Goal: Information Seeking & Learning: Learn about a topic

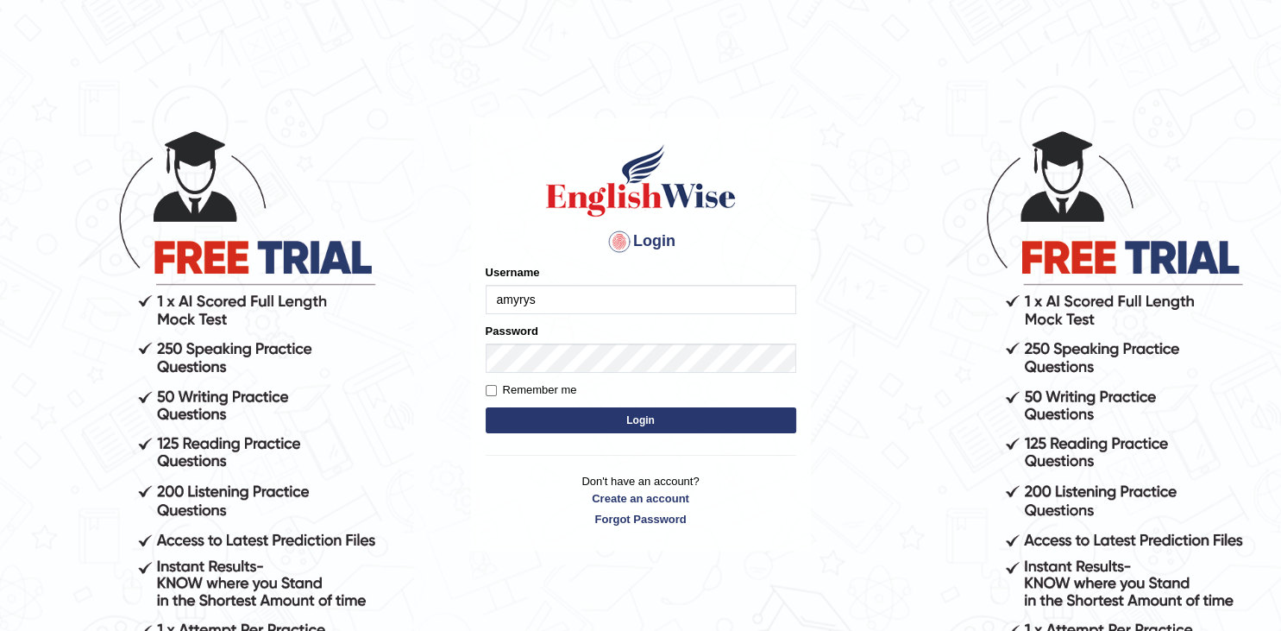
click at [606, 411] on button "Login" at bounding box center [641, 420] width 311 height 26
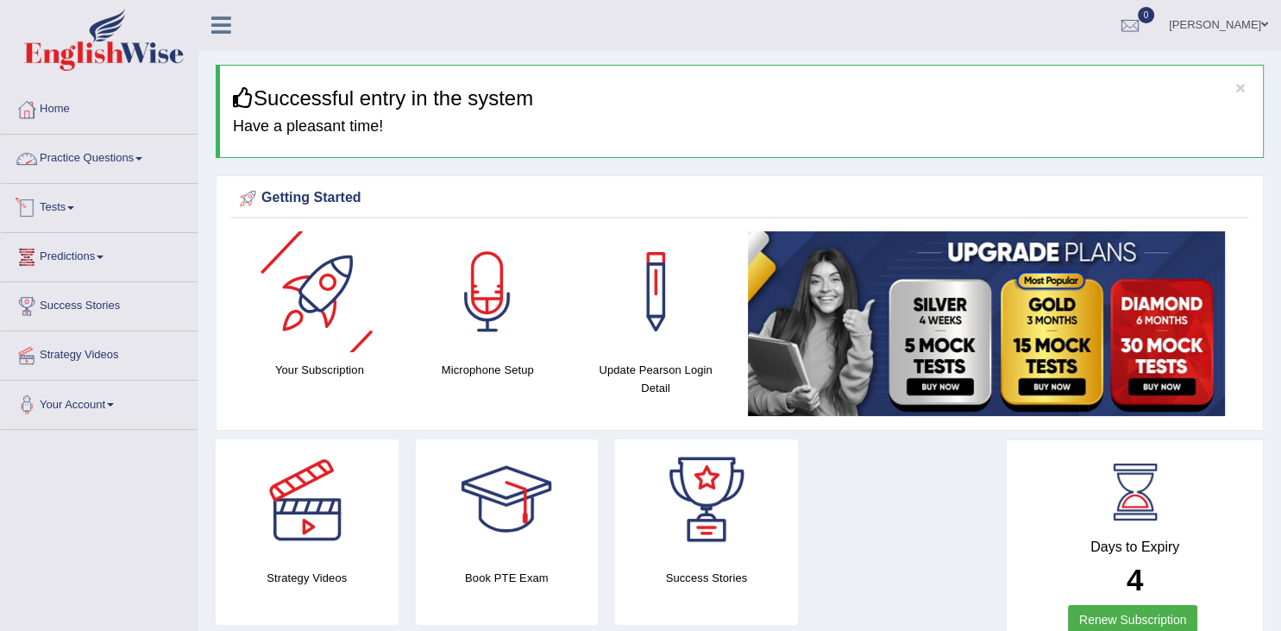
click at [96, 157] on link "Practice Questions" at bounding box center [99, 156] width 197 height 43
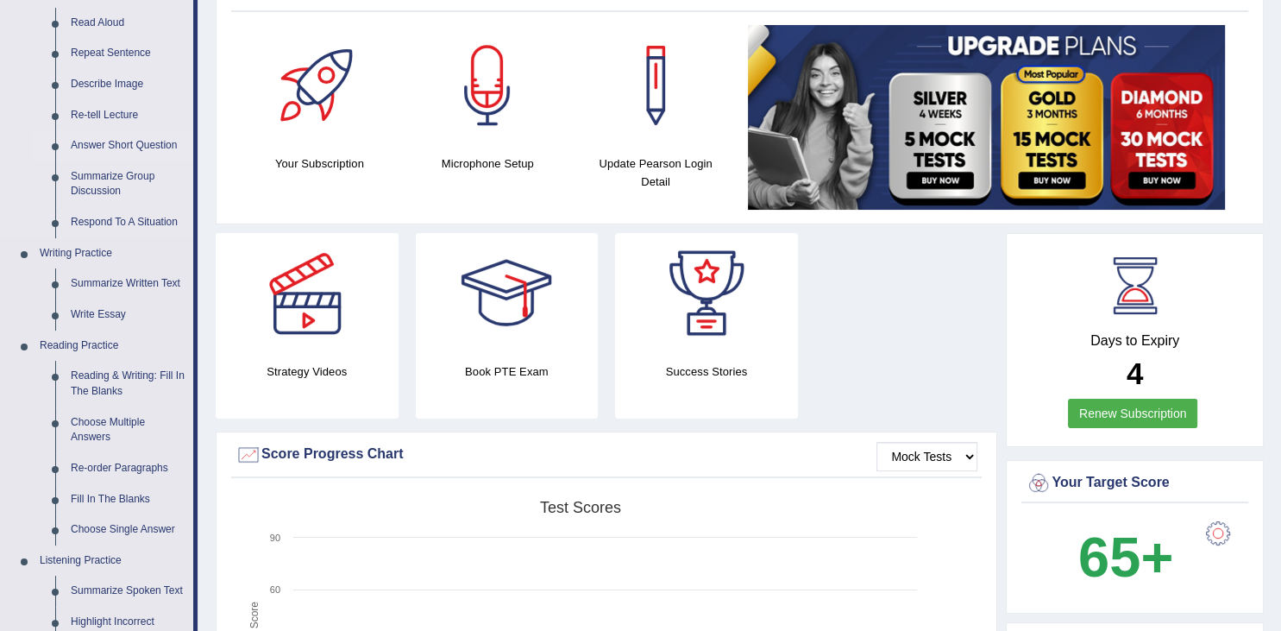
scroll to position [207, 0]
click at [129, 280] on link "Summarize Written Text" at bounding box center [128, 282] width 130 height 31
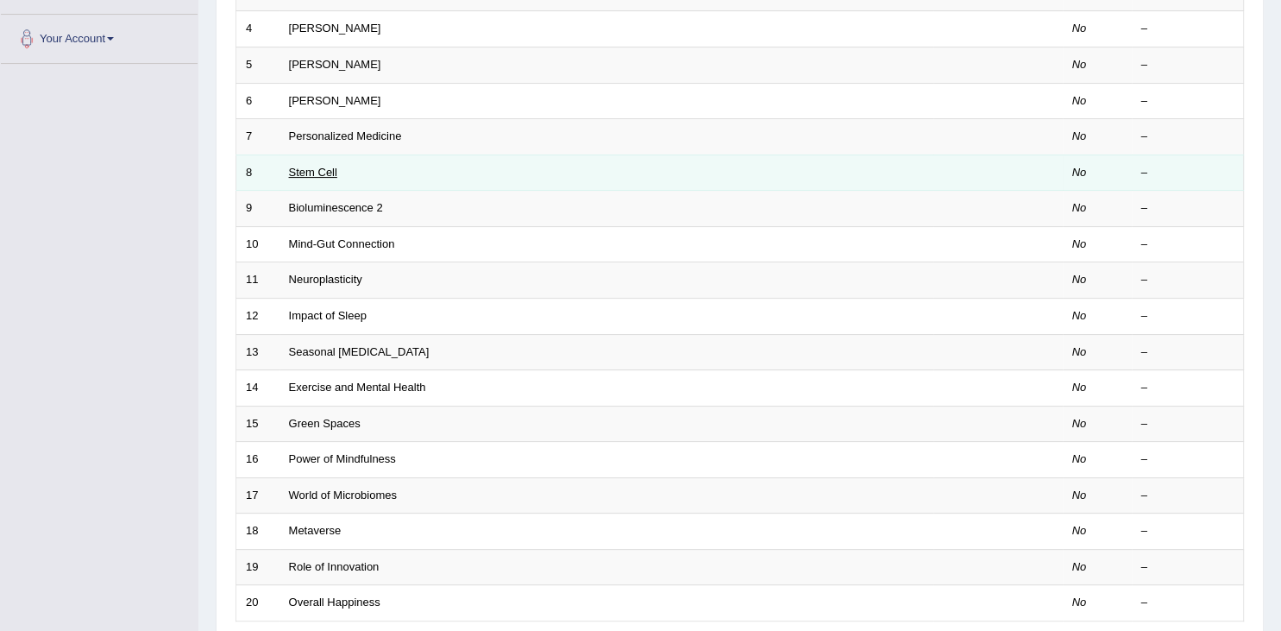
scroll to position [369, 0]
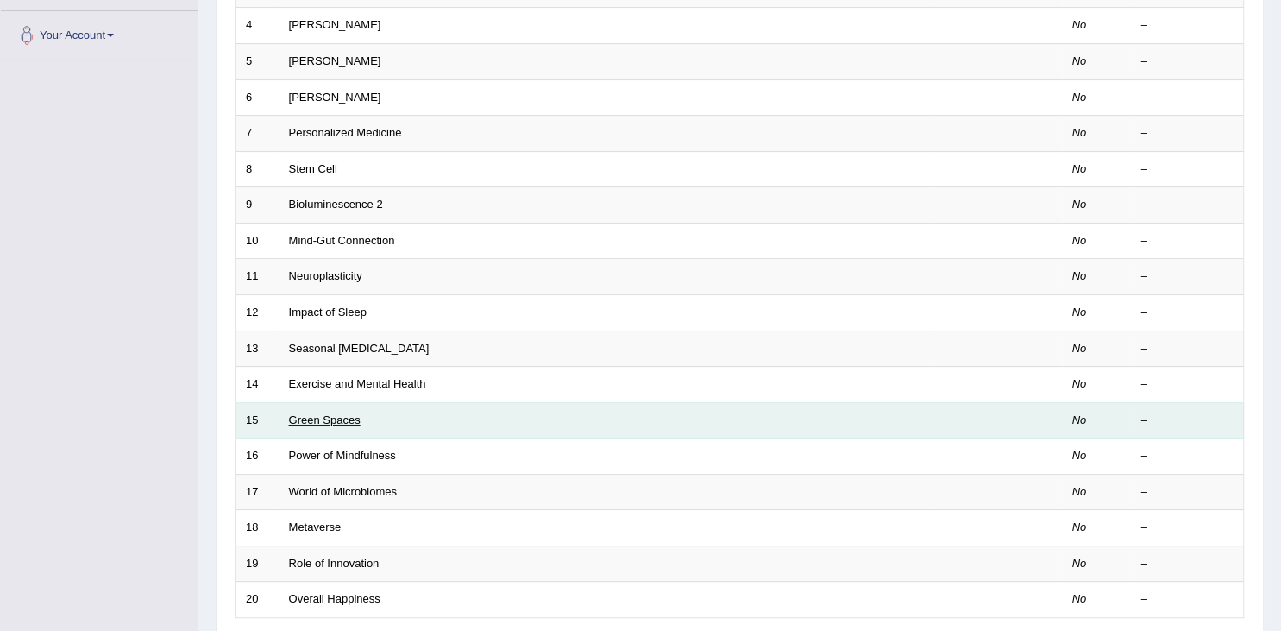
click at [340, 419] on link "Green Spaces" at bounding box center [325, 419] width 72 height 13
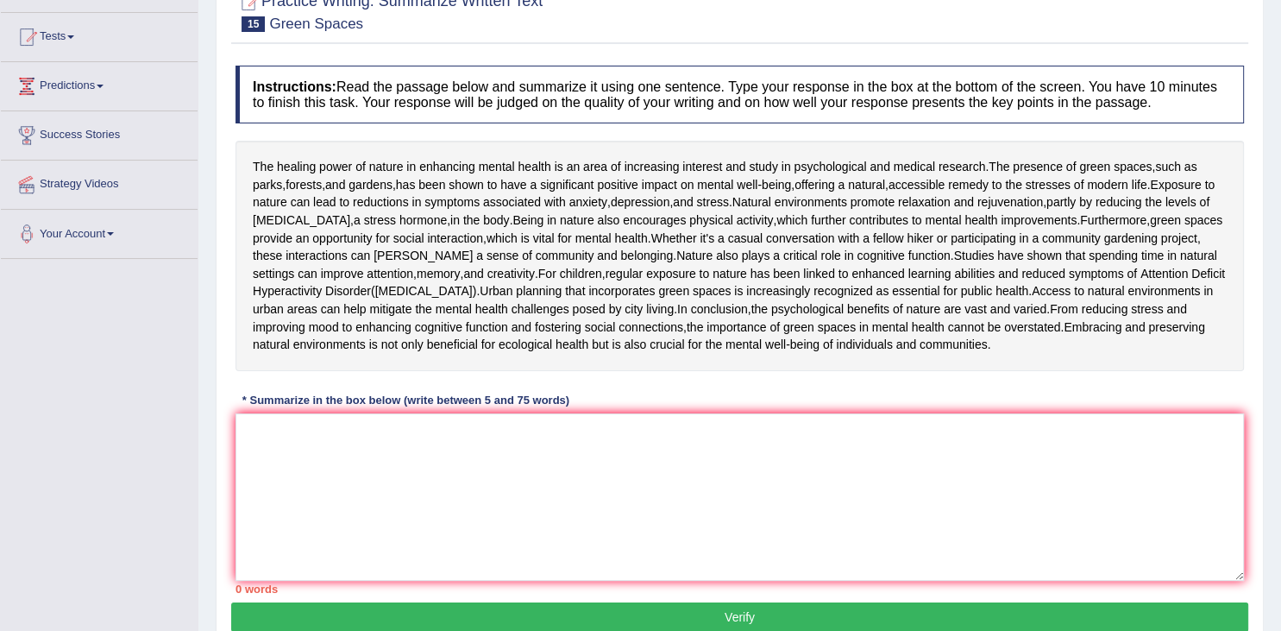
scroll to position [172, 0]
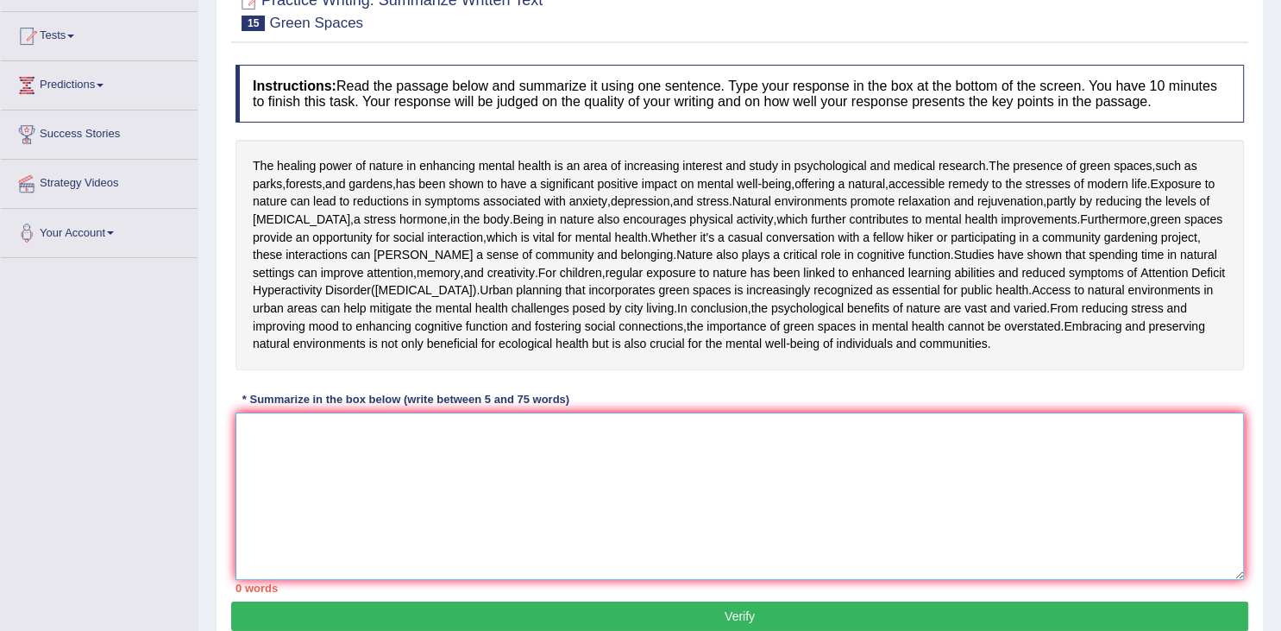
click at [350, 558] on textarea at bounding box center [740, 495] width 1008 height 167
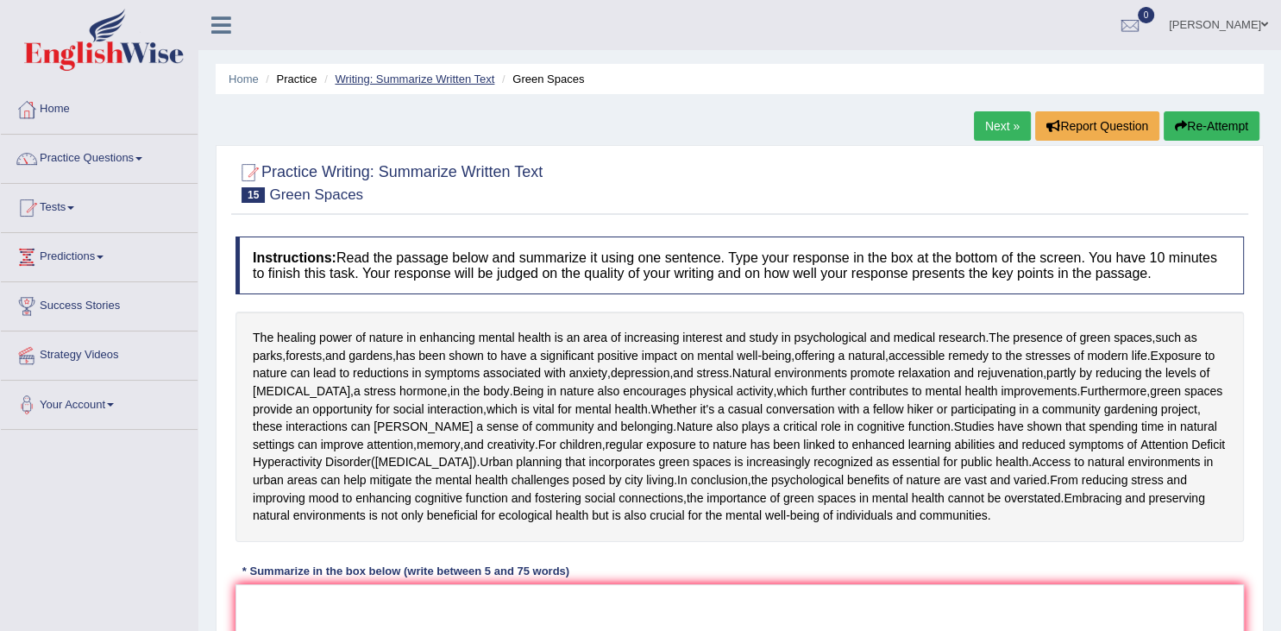
click at [437, 79] on link "Writing: Summarize Written Text" at bounding box center [415, 78] width 160 height 13
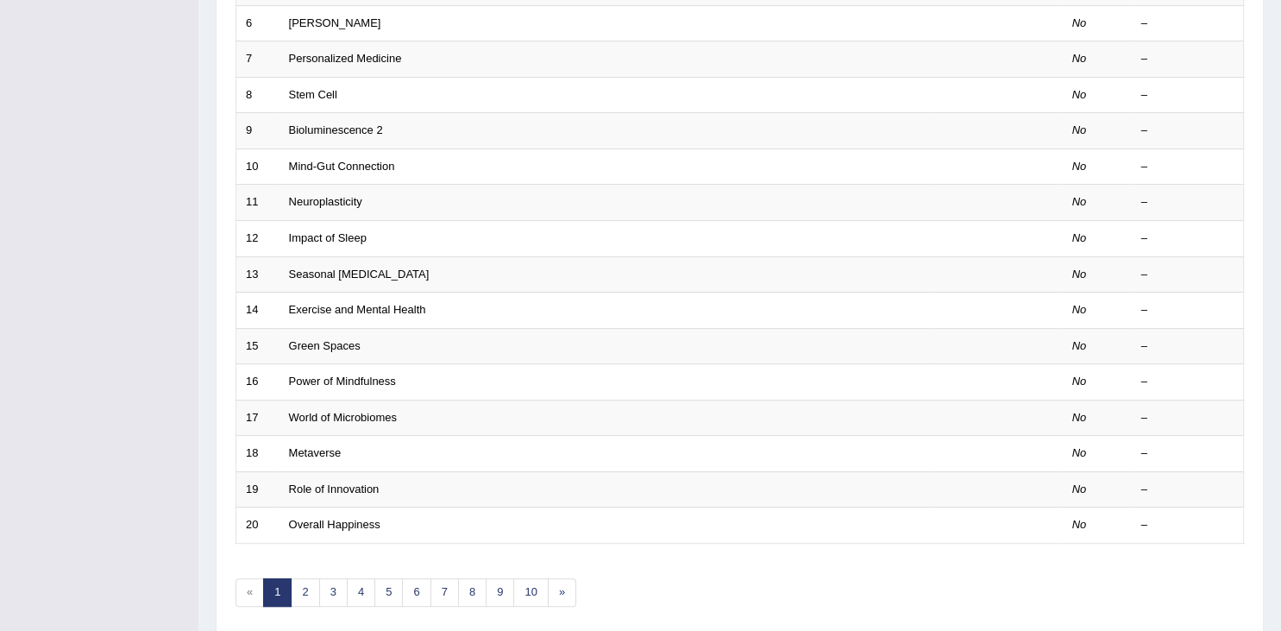
scroll to position [505, 0]
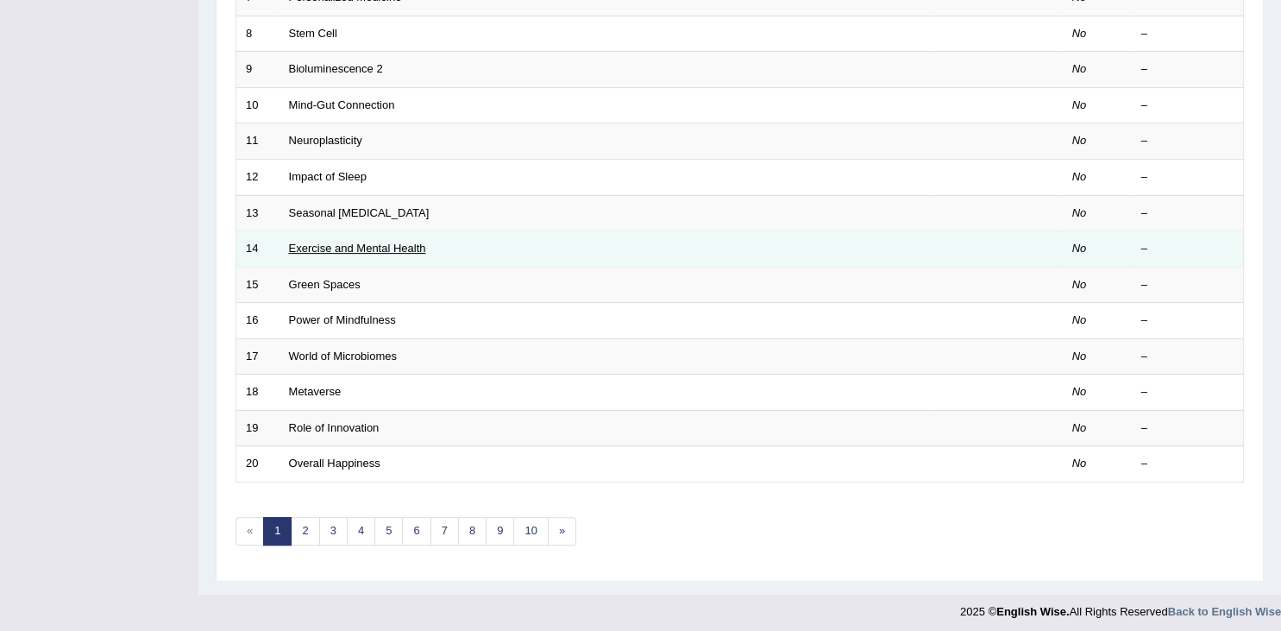
click at [392, 247] on link "Exercise and Mental Health" at bounding box center [357, 248] width 137 height 13
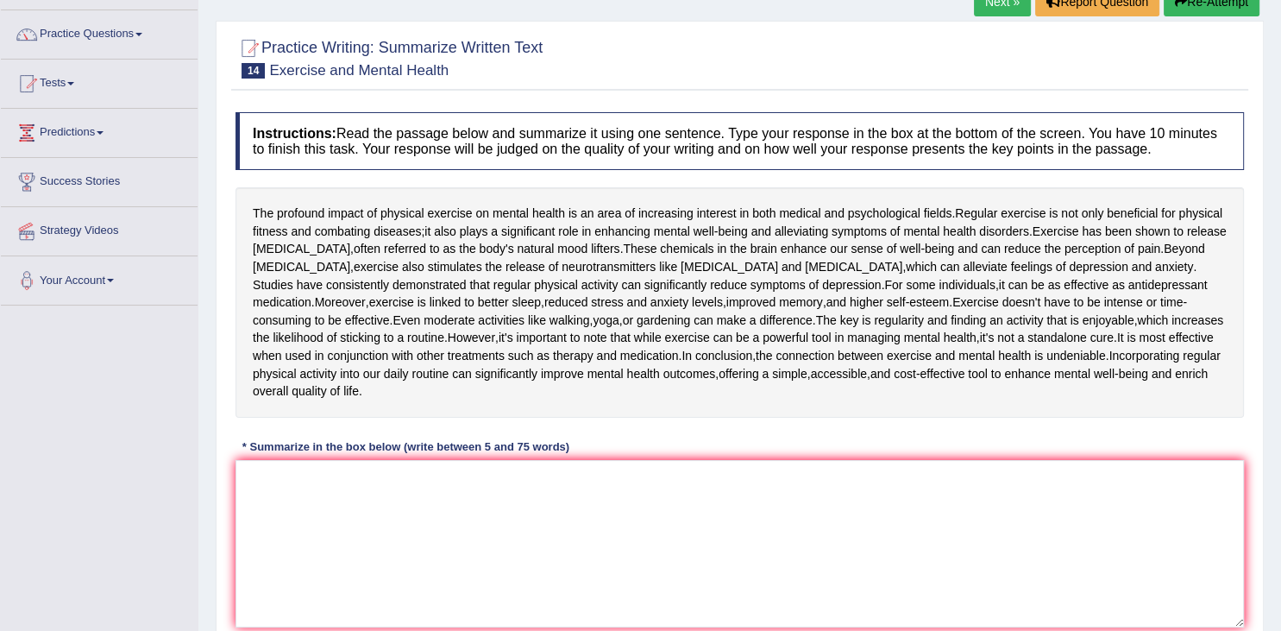
scroll to position [124, 0]
click at [343, 519] on textarea at bounding box center [740, 543] width 1008 height 167
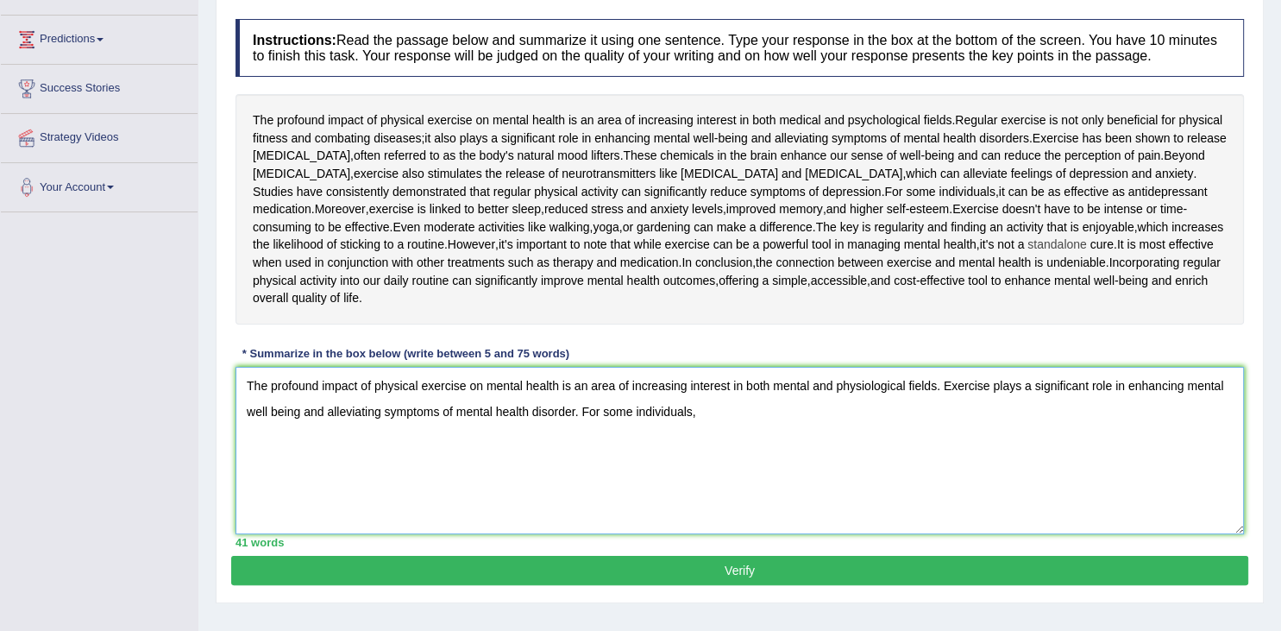
scroll to position [228, 0]
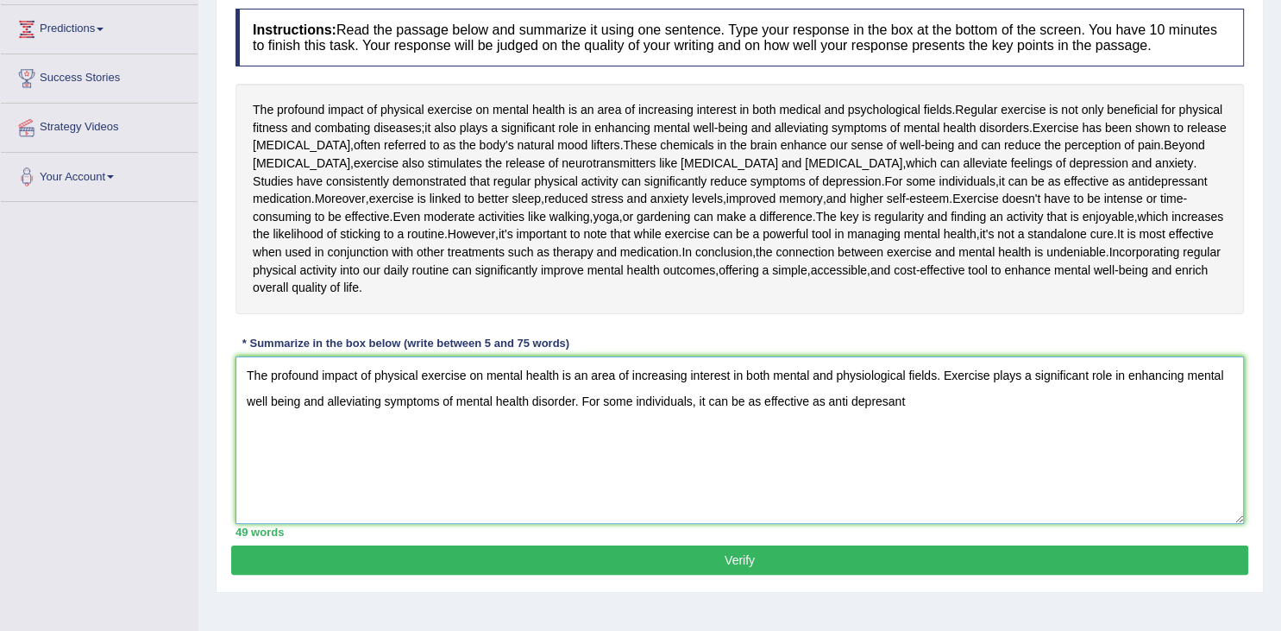
click at [851, 437] on textarea "The profound impact of physical exercise on mental health is an area of increas…" at bounding box center [740, 439] width 1008 height 167
click at [919, 428] on textarea "The profound impact of physical exercise on mental health is an area of increas…" at bounding box center [740, 439] width 1008 height 167
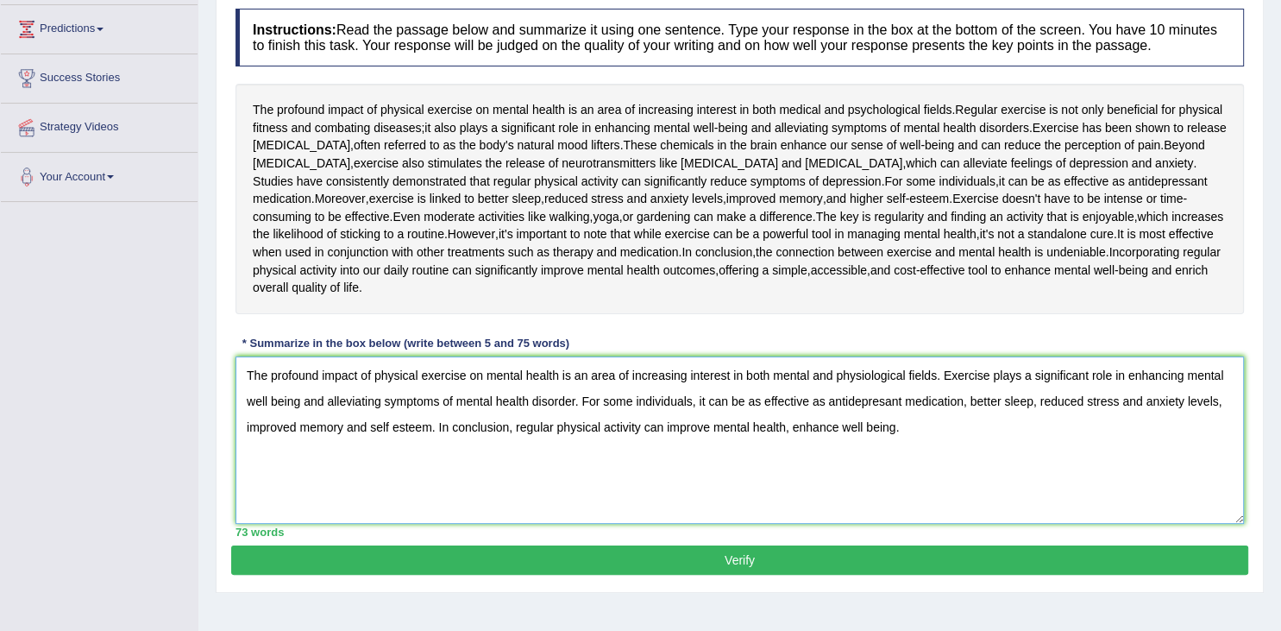
click at [789, 457] on textarea "The profound impact of physical exercise on mental health is an area of increas…" at bounding box center [740, 439] width 1008 height 167
type textarea "The profound impact of physical exercise on mental health is an area of increas…"
click at [669, 575] on button "Verify" at bounding box center [739, 559] width 1017 height 29
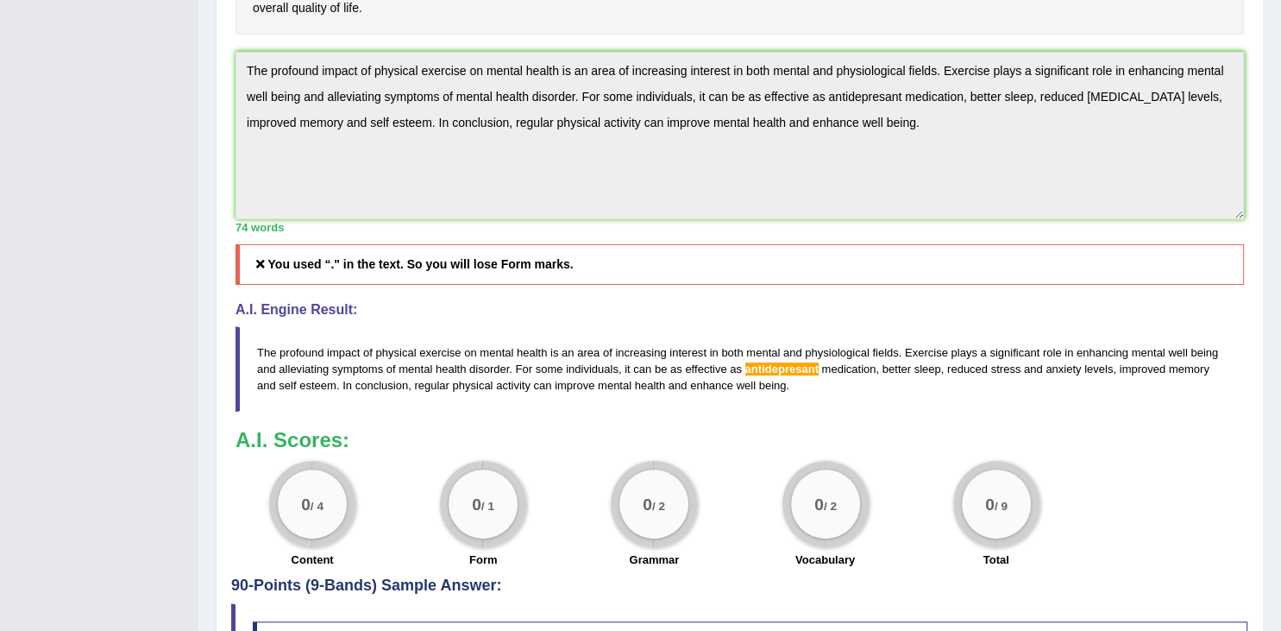
scroll to position [0, 0]
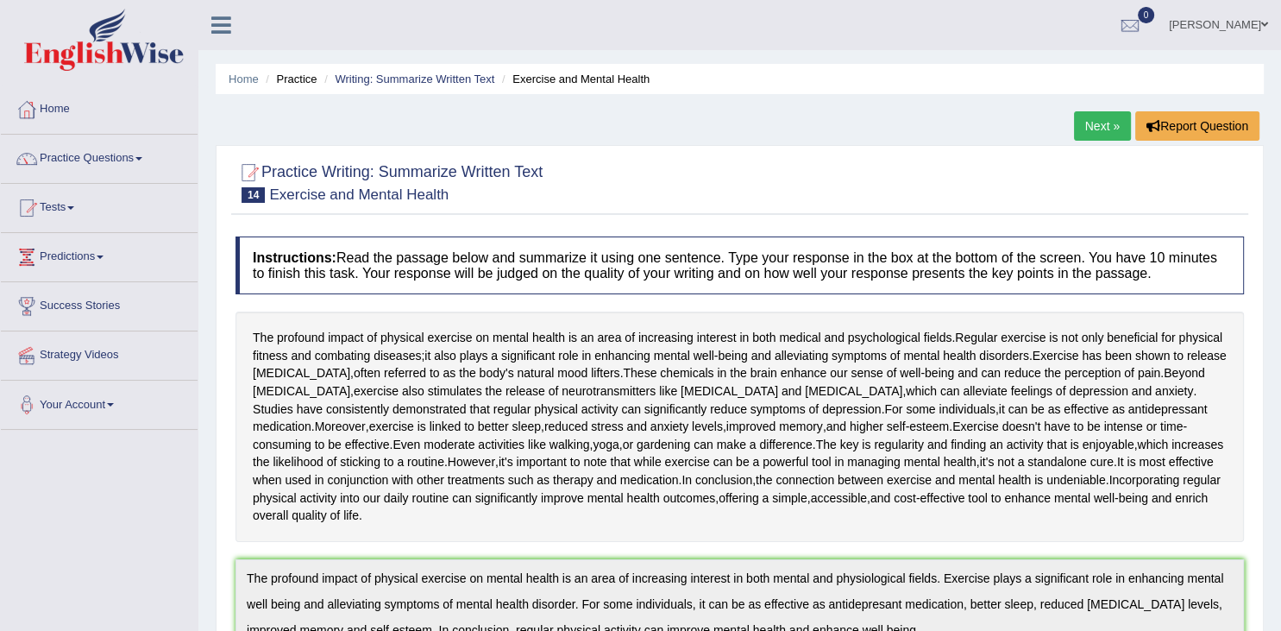
click at [1094, 122] on link "Next »" at bounding box center [1102, 125] width 57 height 29
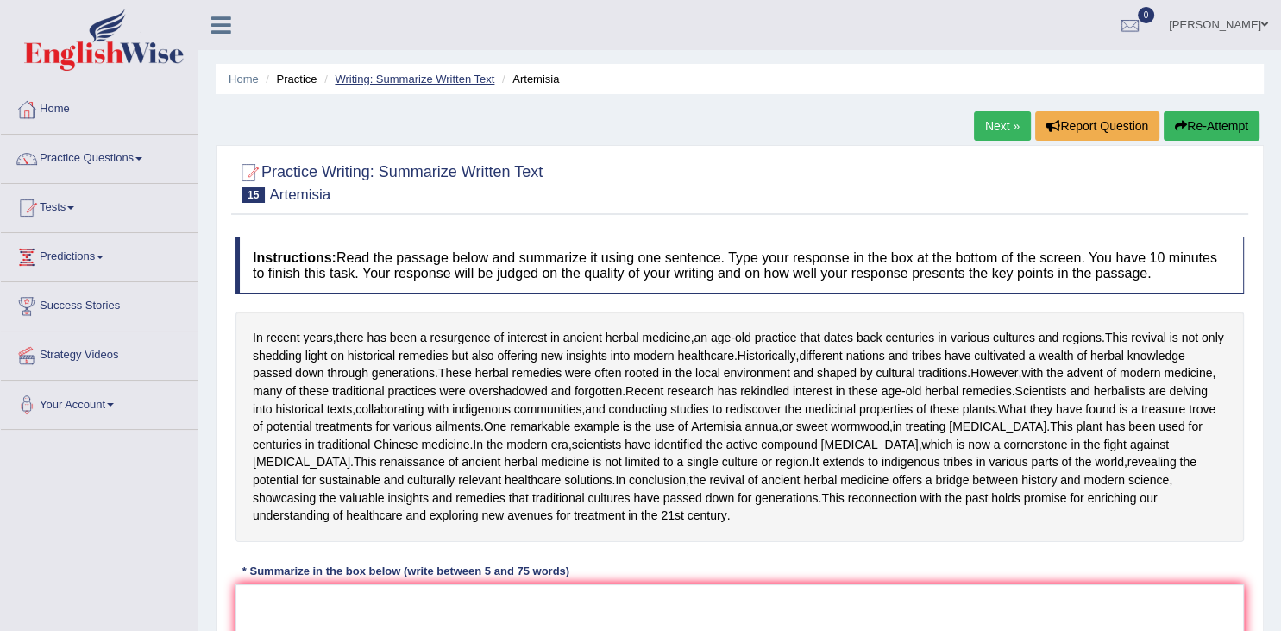
click at [423, 79] on link "Writing: Summarize Written Text" at bounding box center [415, 78] width 160 height 13
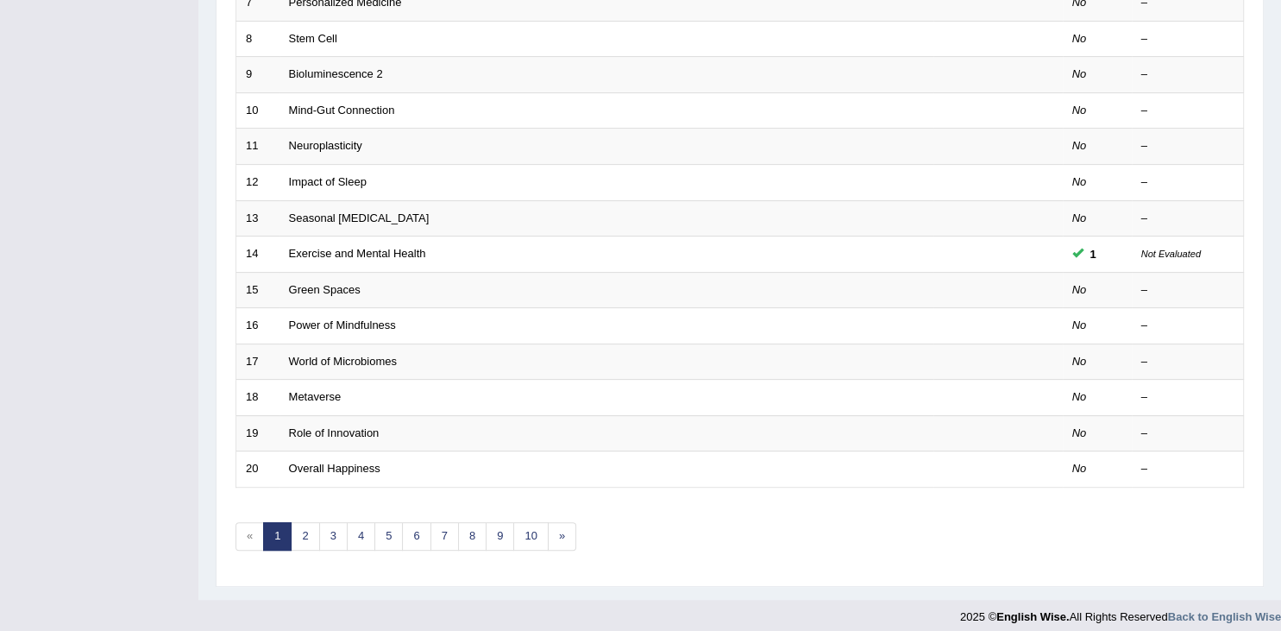
scroll to position [505, 0]
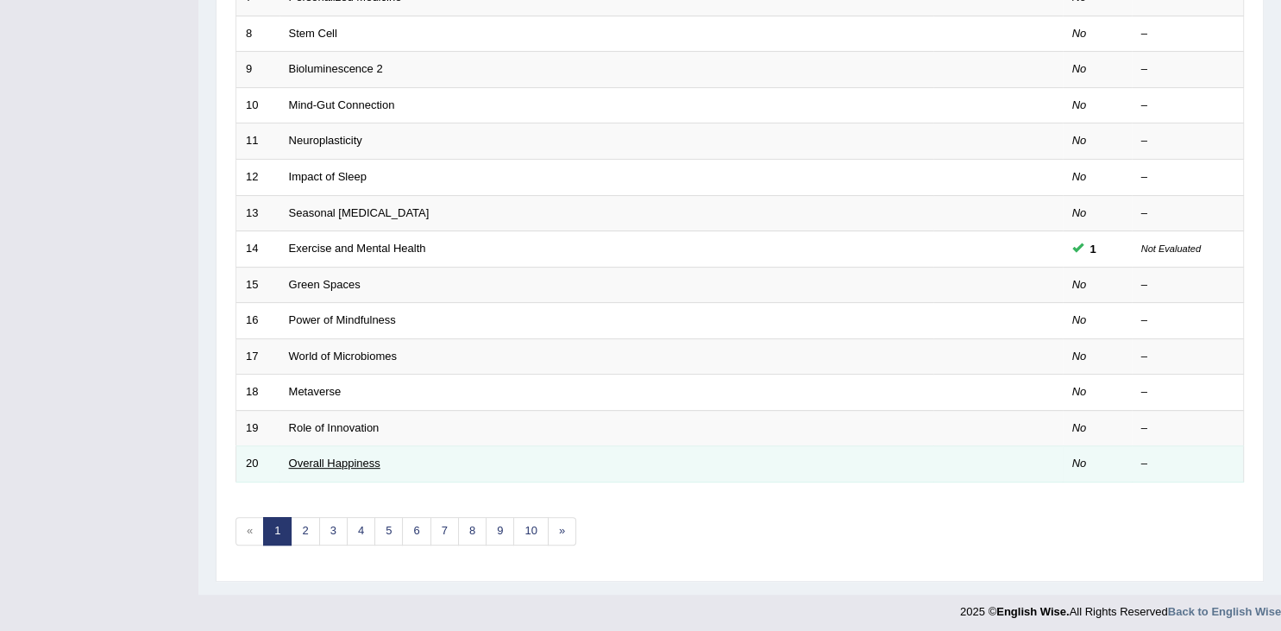
click at [354, 462] on link "Overall Happiness" at bounding box center [334, 462] width 91 height 13
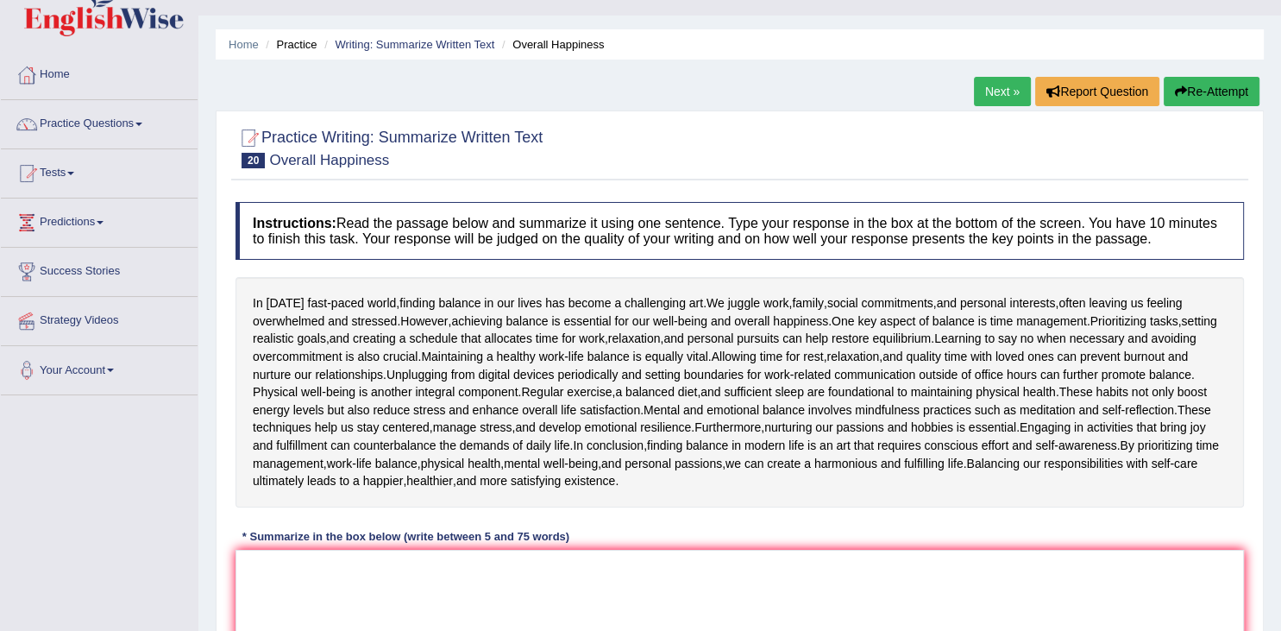
scroll to position [34, 0]
